Goal: Task Accomplishment & Management: Use online tool/utility

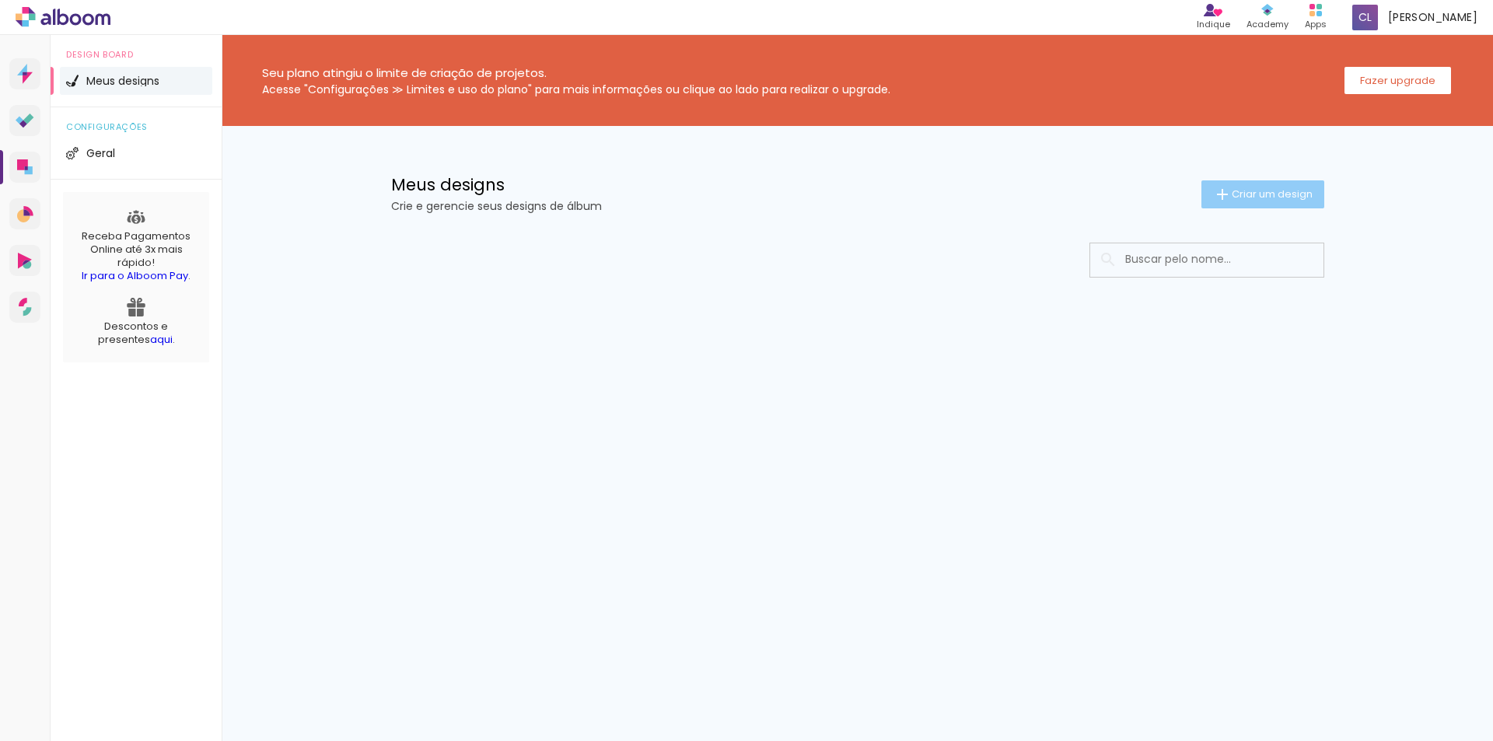
click at [1244, 199] on span "Criar um design" at bounding box center [1272, 194] width 81 height 10
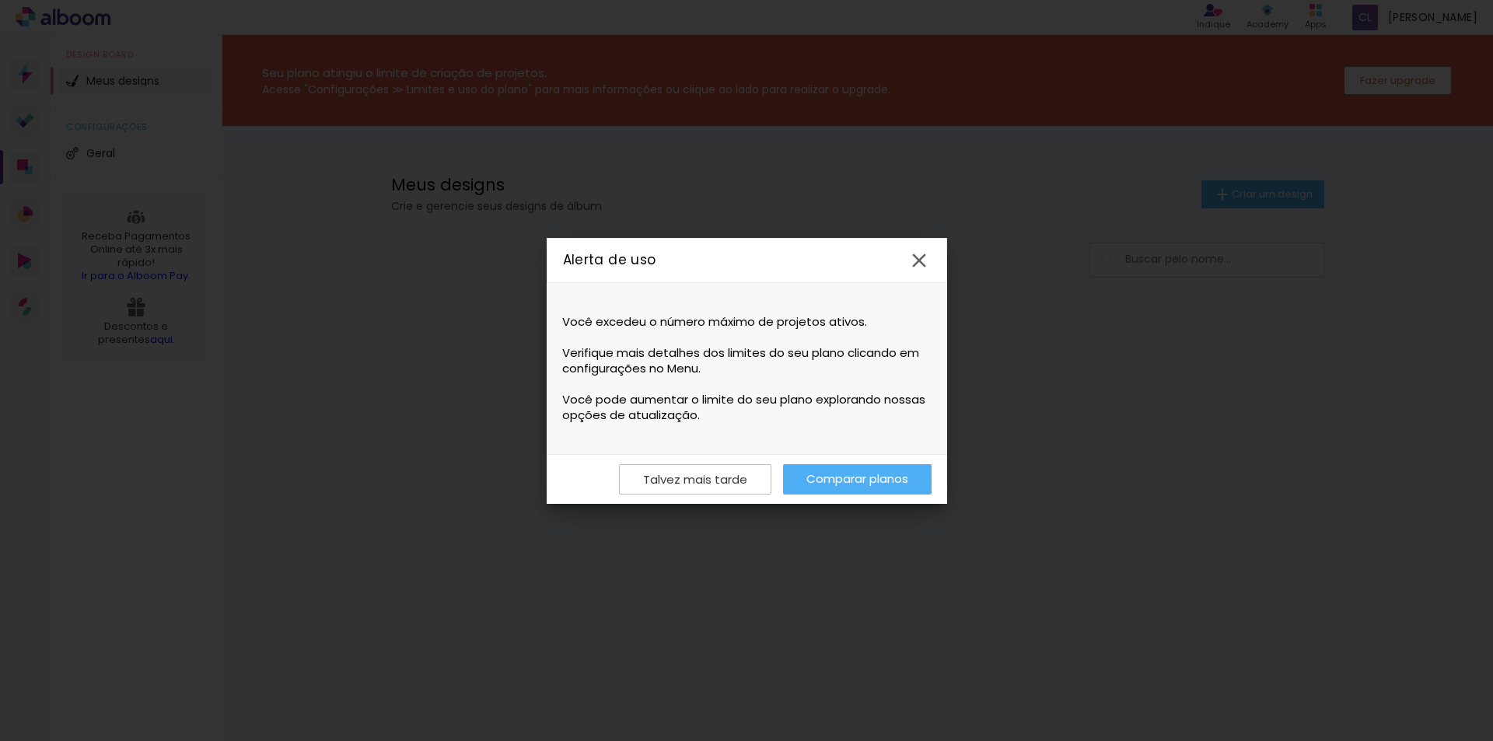
click at [902, 490] on link "Comparar planos" at bounding box center [857, 479] width 149 height 30
click at [736, 488] on paper-button "Talvez mais tarde" at bounding box center [695, 479] width 152 height 30
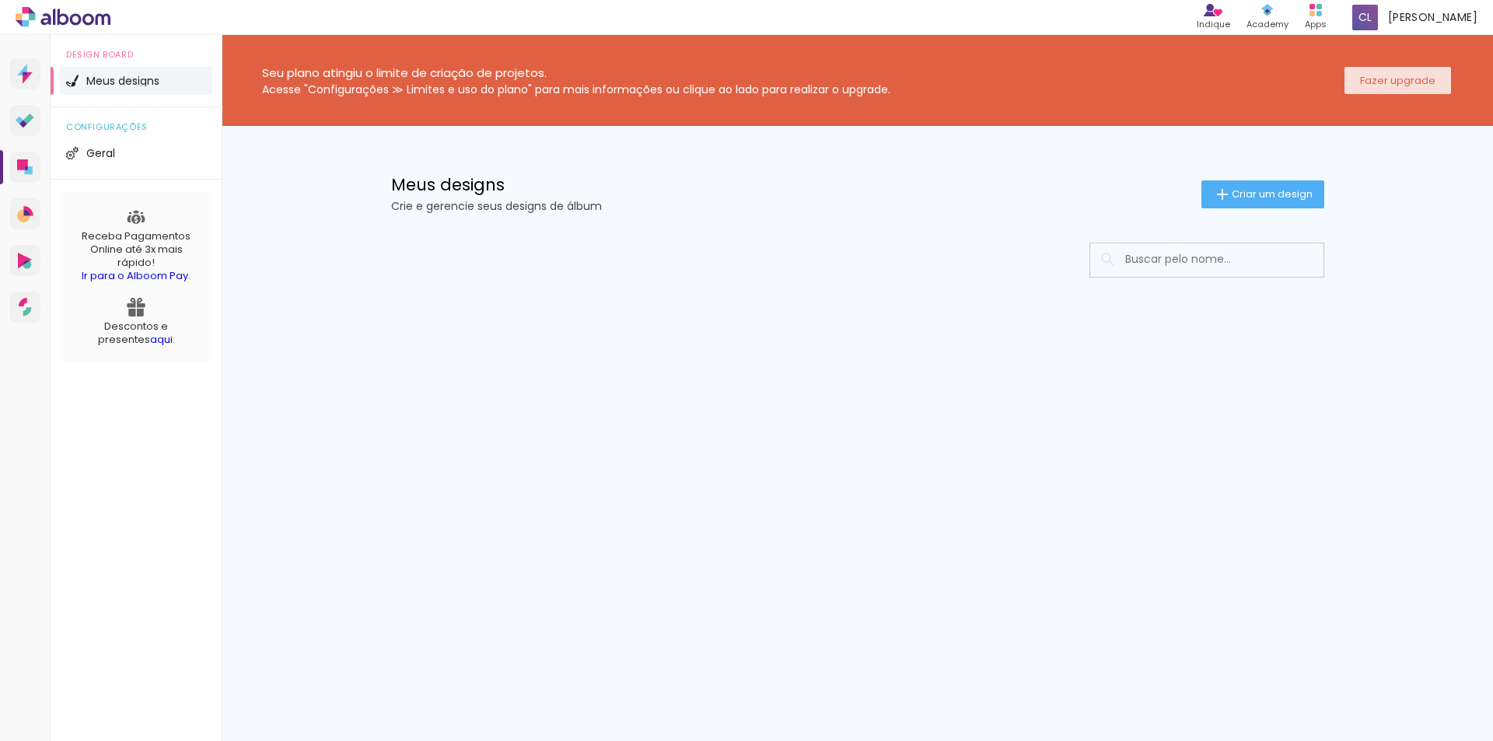
click at [0, 0] on slot "Fazer upgrade" at bounding box center [0, 0] width 0 height 0
